Goal: Navigation & Orientation: Find specific page/section

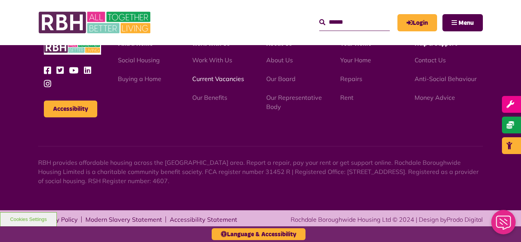
scroll to position [897, 0]
click at [211, 79] on link "Current Vacancies" at bounding box center [218, 79] width 52 height 8
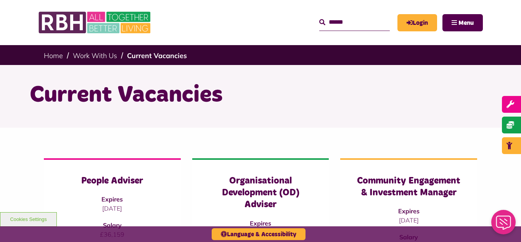
click at [17, 117] on div "Current Vacancies" at bounding box center [260, 96] width 521 height 63
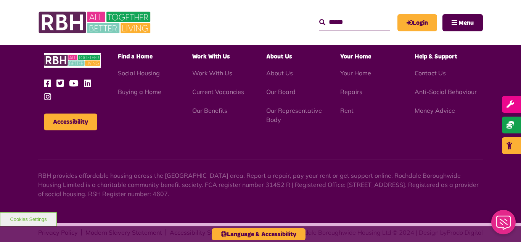
scroll to position [897, 0]
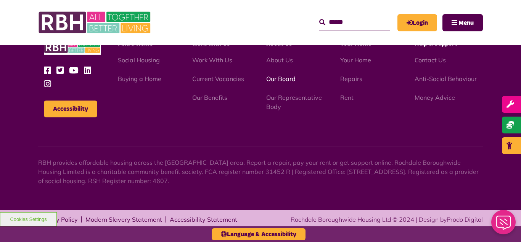
click at [279, 77] on link "Our Board" at bounding box center [280, 79] width 29 height 8
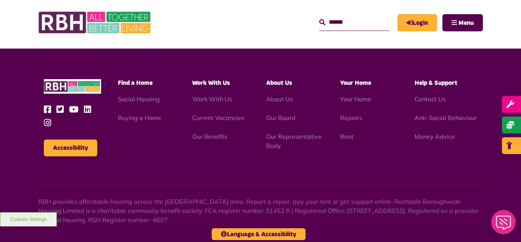
scroll to position [2004, 0]
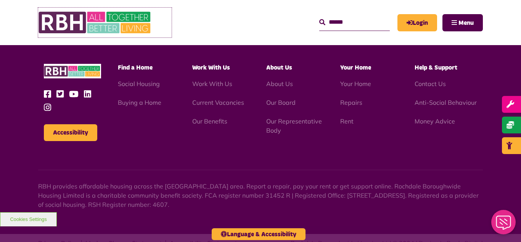
click at [116, 13] on img at bounding box center [95, 23] width 114 height 30
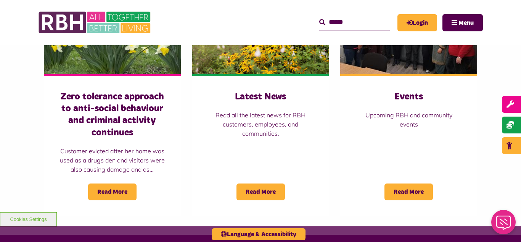
scroll to position [590, 0]
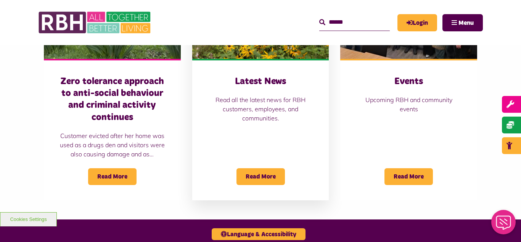
click at [253, 59] on div "Latest News Read all the latest news for RBH customers, employees, and communit…" at bounding box center [260, 129] width 137 height 141
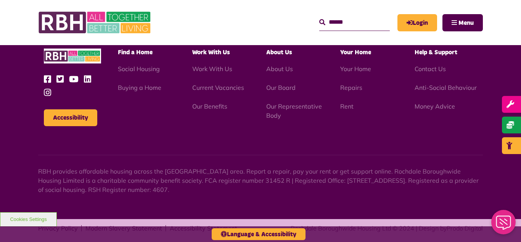
scroll to position [831, 0]
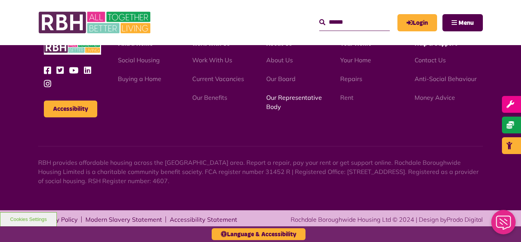
click at [295, 95] on link "Our Representative Body" at bounding box center [294, 101] width 56 height 17
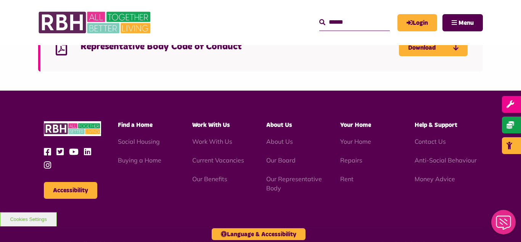
scroll to position [2213, 0]
